Goal: Browse casually: Explore the website without a specific task or goal

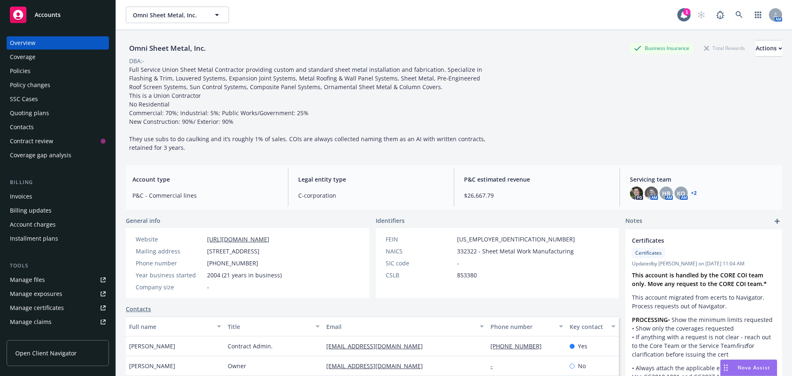
scroll to position [124, 0]
